Goal: Transaction & Acquisition: Purchase product/service

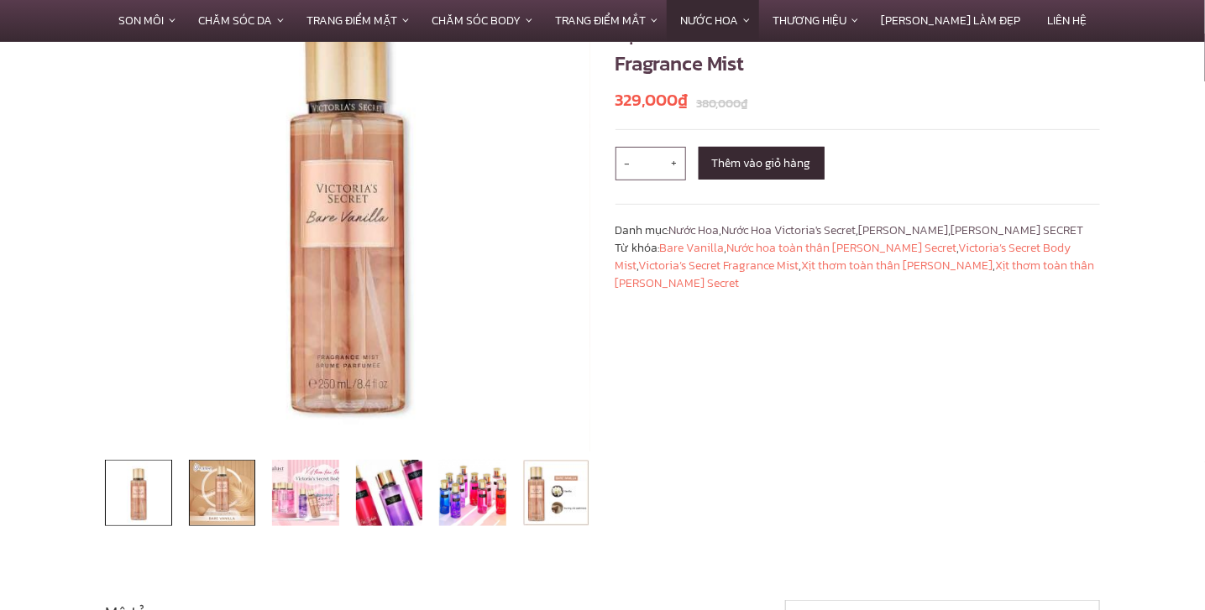
click at [238, 502] on img at bounding box center [222, 493] width 67 height 67
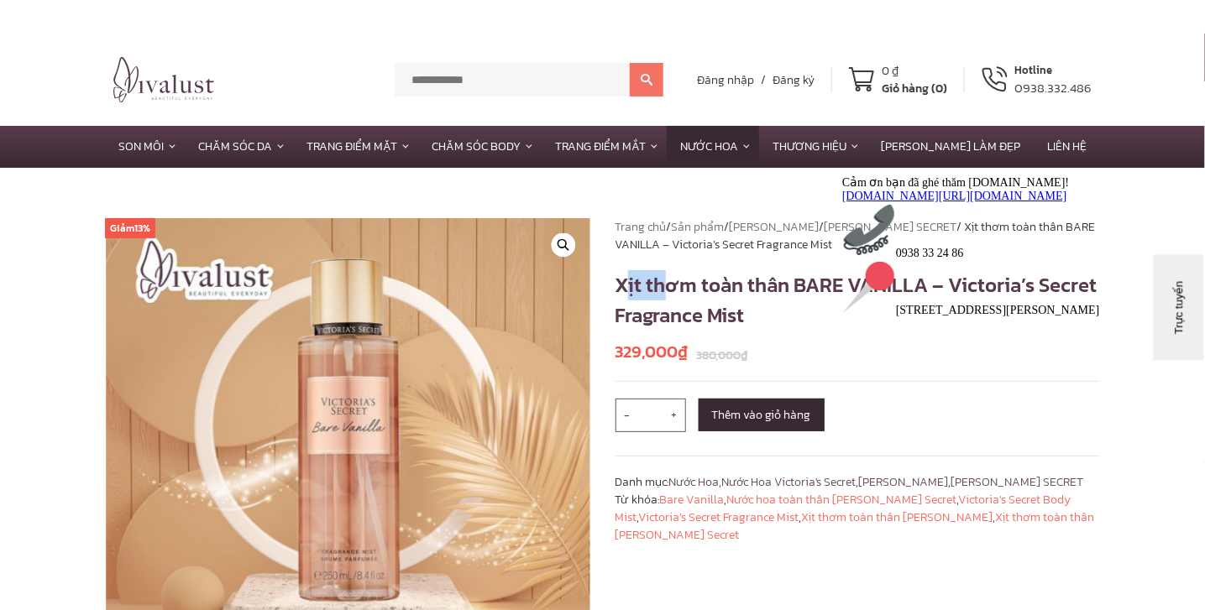
drag, startPoint x: 621, startPoint y: 284, endPoint x: 667, endPoint y: 291, distance: 46.0
click at [667, 291] on h1 "Xịt thơm toàn thân BARE VANILLA – Victoria’s Secret Fragrance Mist" at bounding box center [858, 300] width 485 height 60
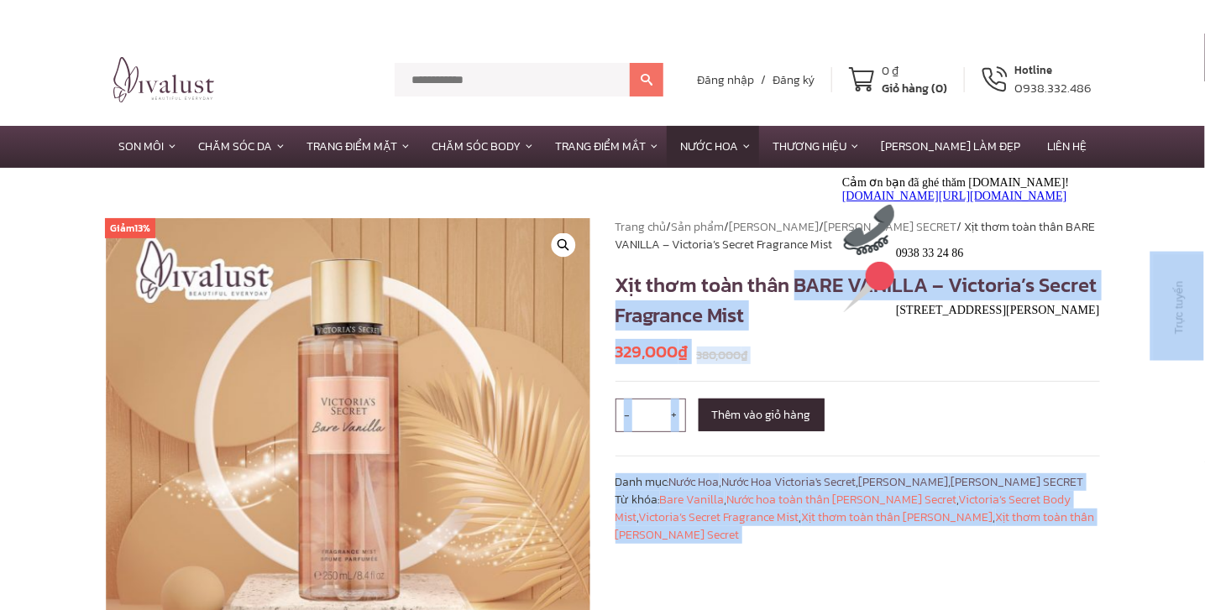
drag, startPoint x: 1630, startPoint y: 453, endPoint x: 896, endPoint y: 298, distance: 750.0
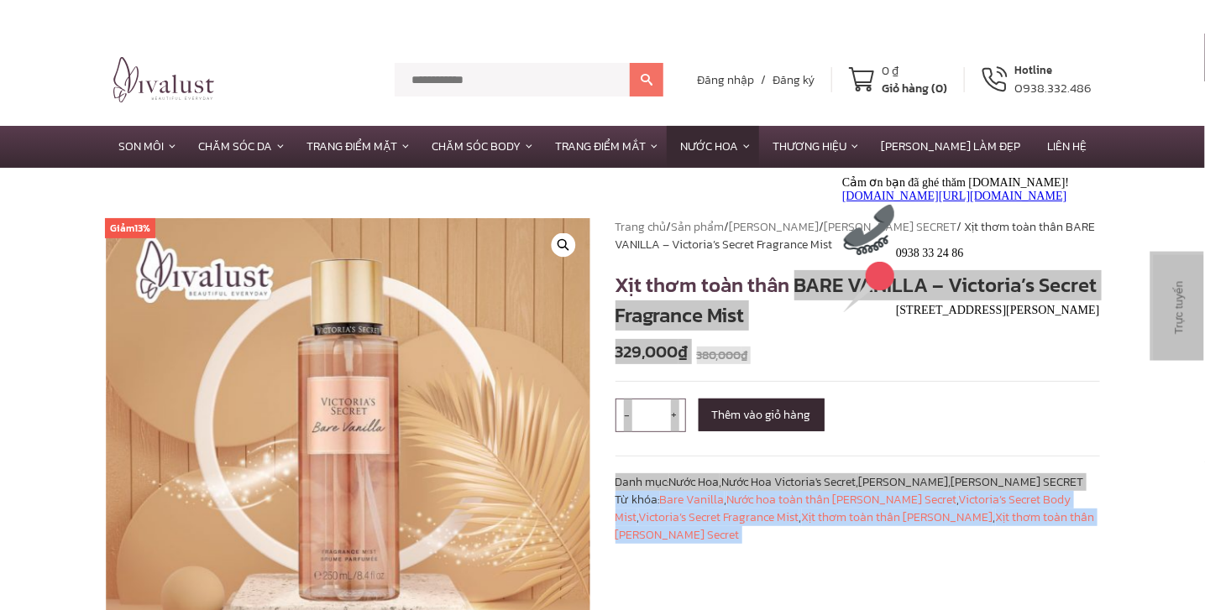
click at [841, 175] on icon "Thu hút chú ý đến tính năng trò chuyện" at bounding box center [841, 175] width 0 height 0
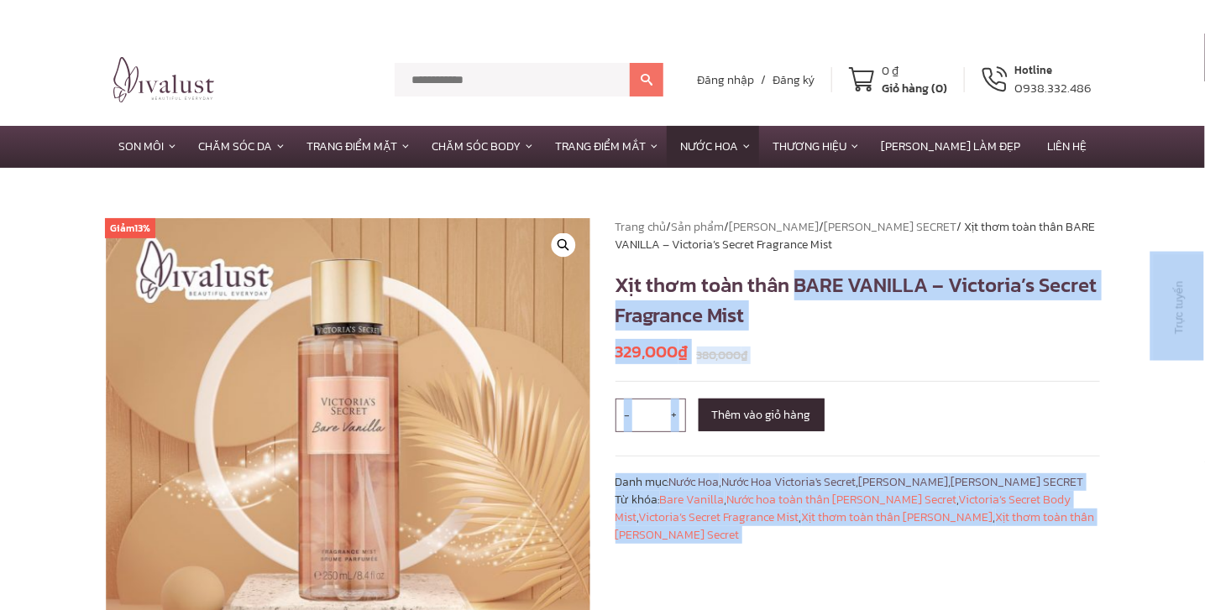
click at [902, 324] on h1 "Xịt thơm toàn thân BARE VANILLA – Victoria’s Secret Fragrance Mist" at bounding box center [858, 300] width 485 height 60
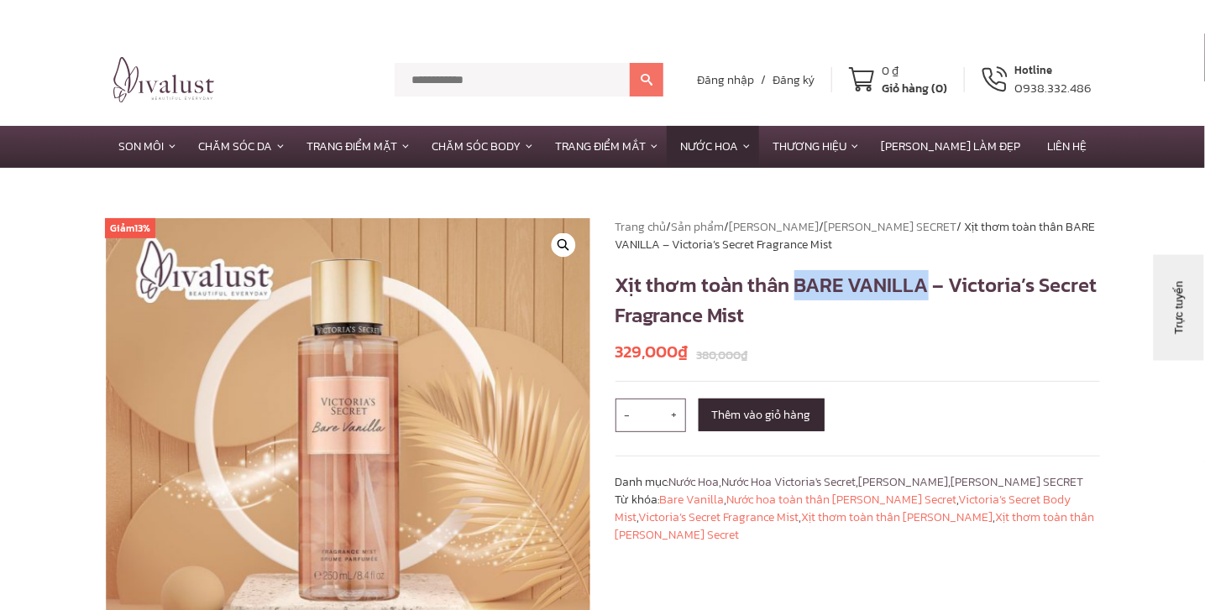
drag, startPoint x: 795, startPoint y: 281, endPoint x: 928, endPoint y: 280, distance: 132.7
click at [928, 280] on h1 "Xịt thơm toàn thân BARE VANILLA – Victoria’s Secret Fragrance Mist" at bounding box center [858, 300] width 485 height 60
copy h1 "BARE VANILLA"
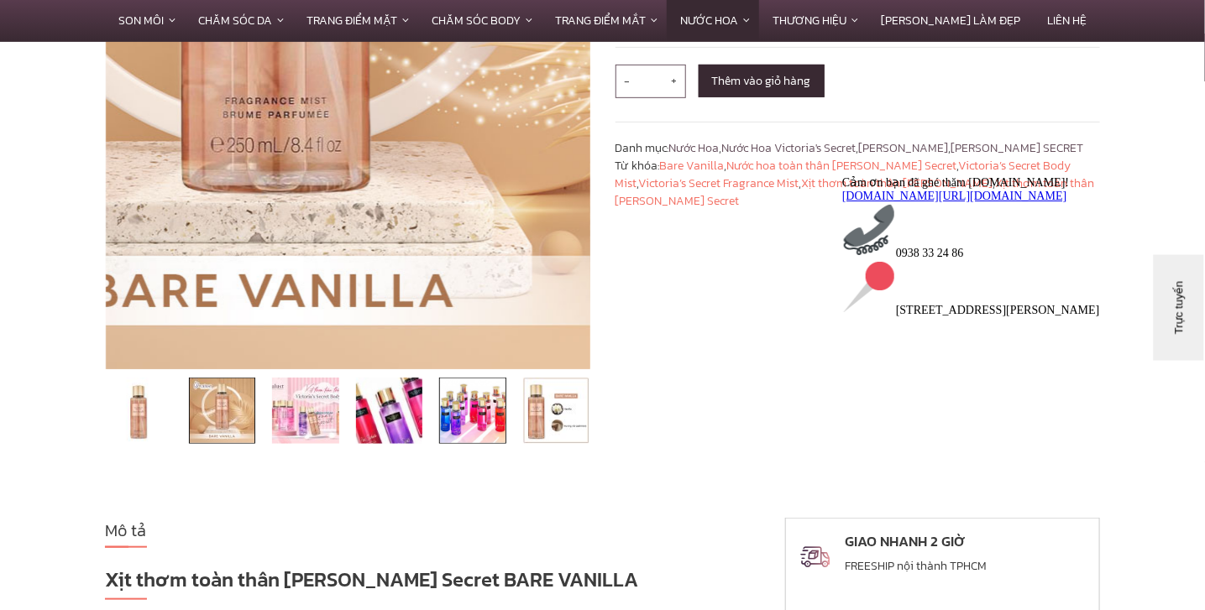
scroll to position [336, 0]
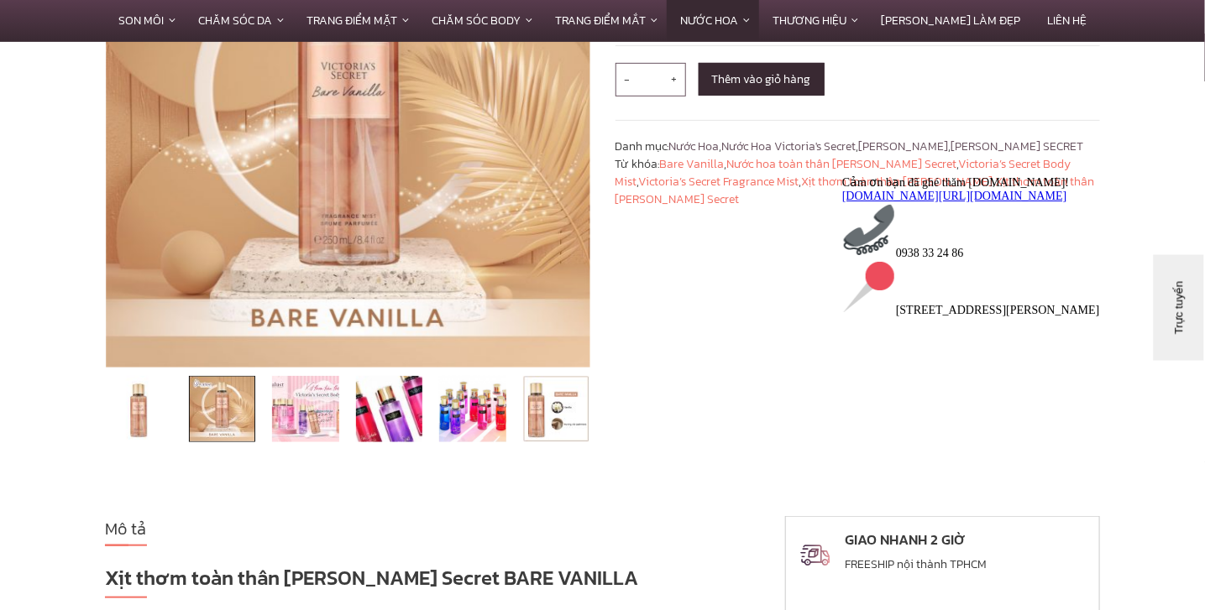
drag, startPoint x: 557, startPoint y: 428, endPoint x: 591, endPoint y: 439, distance: 36.1
click at [557, 428] on img at bounding box center [556, 409] width 67 height 67
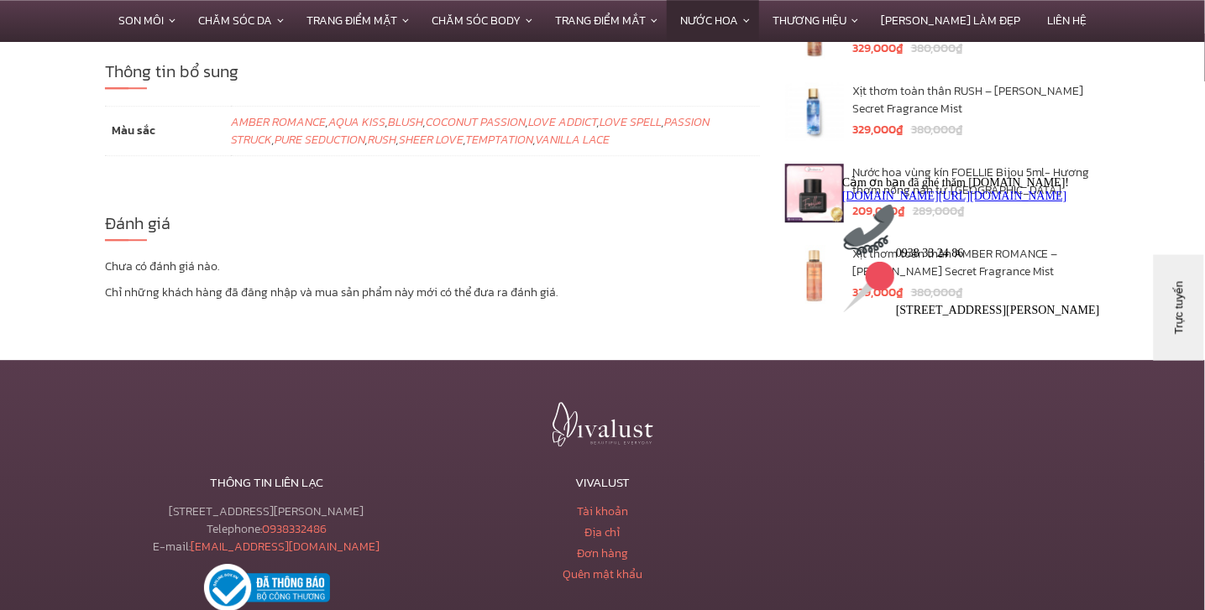
scroll to position [4367, 0]
